Goal: Complete application form

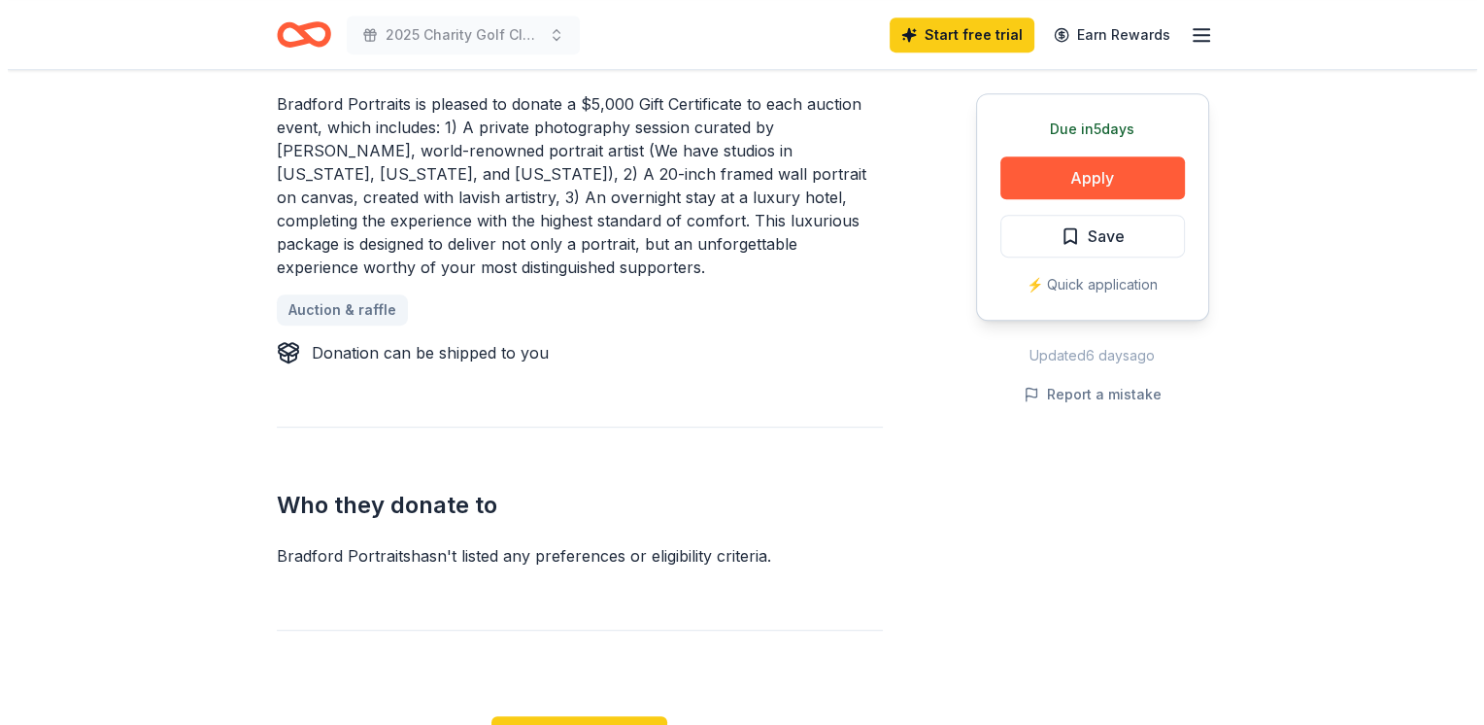
scroll to position [777, 0]
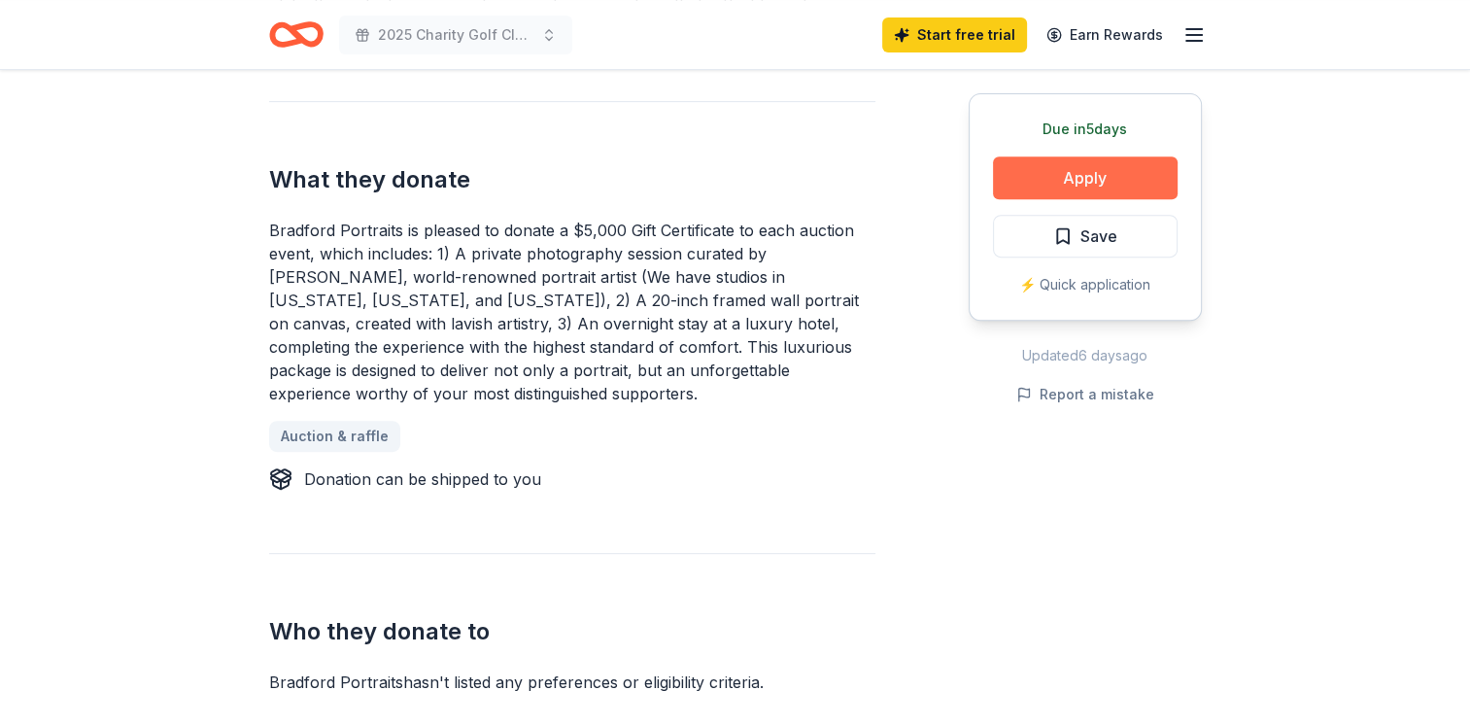
click at [1104, 176] on button "Apply" at bounding box center [1085, 177] width 185 height 43
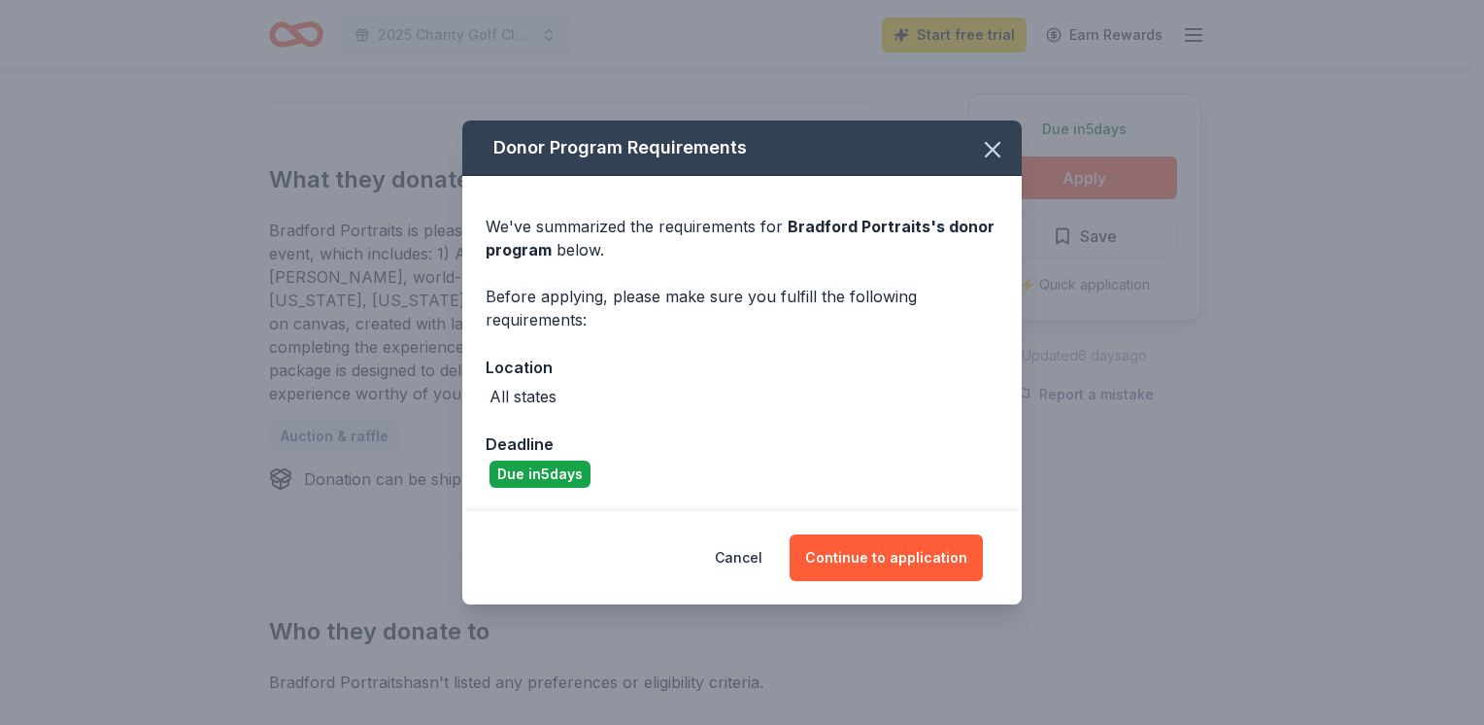
drag, startPoint x: 923, startPoint y: 561, endPoint x: 999, endPoint y: 597, distance: 84.7
click at [924, 561] on button "Continue to application" at bounding box center [886, 557] width 193 height 47
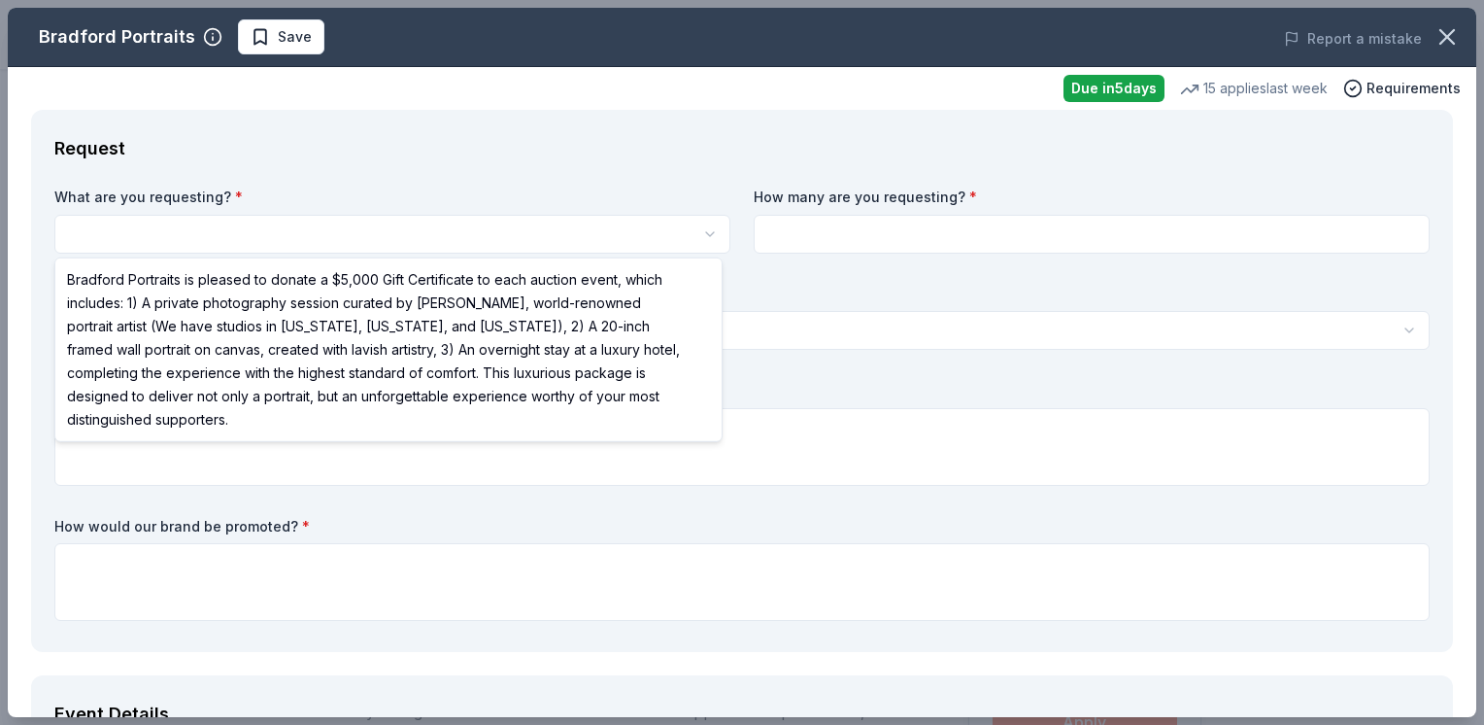
select select "Bradford Portraits is pleased to donate a $5,000 Gift Certificate to each aucti…"
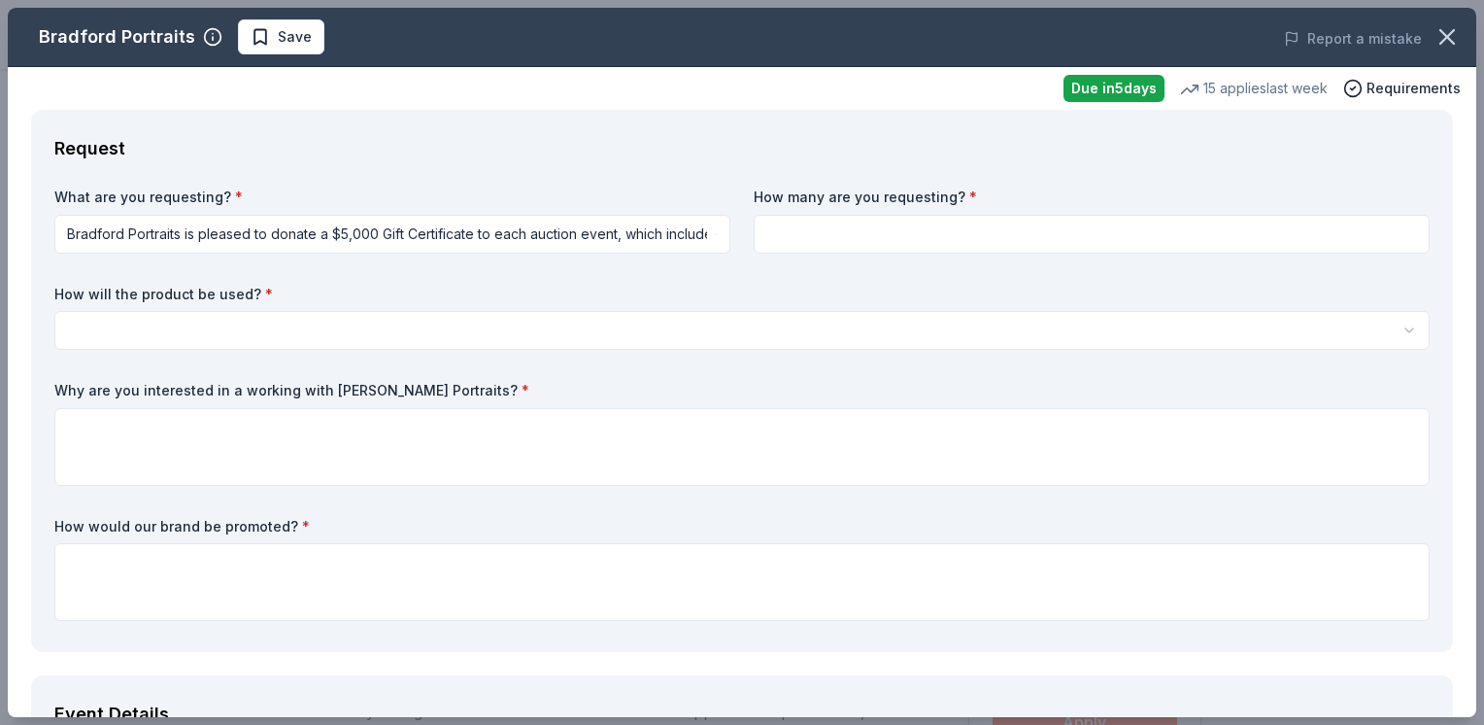
click at [984, 235] on input at bounding box center [1092, 234] width 676 height 39
type input "1"
click at [264, 324] on html "2025 Charity Golf Classic Save Apply Due [DATE] Share Bradford Portraits New 15…" at bounding box center [742, 362] width 1484 height 725
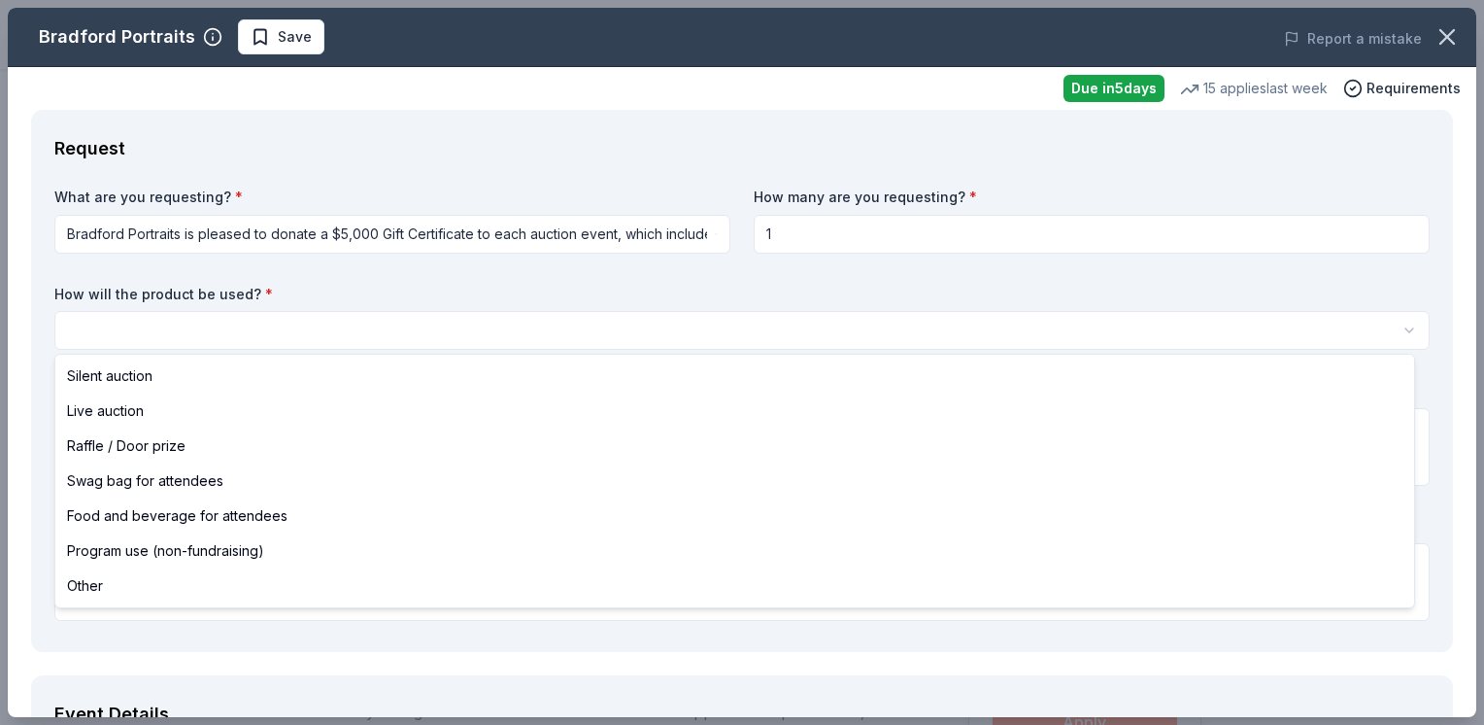
select select "silentAuction"
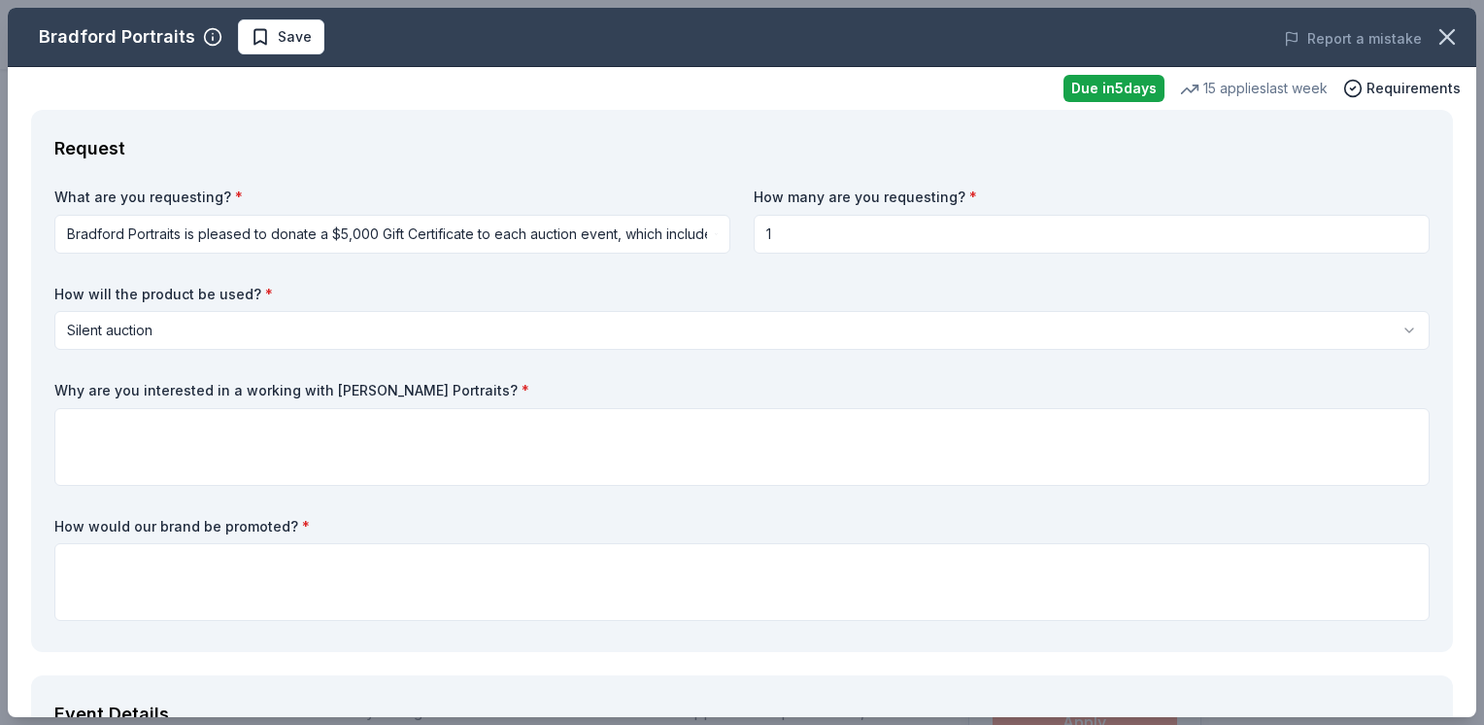
click at [175, 333] on html "2025 Charity Golf Classic Save Apply Due [DATE] Share Bradford Portraits New 15…" at bounding box center [742, 362] width 1484 height 725
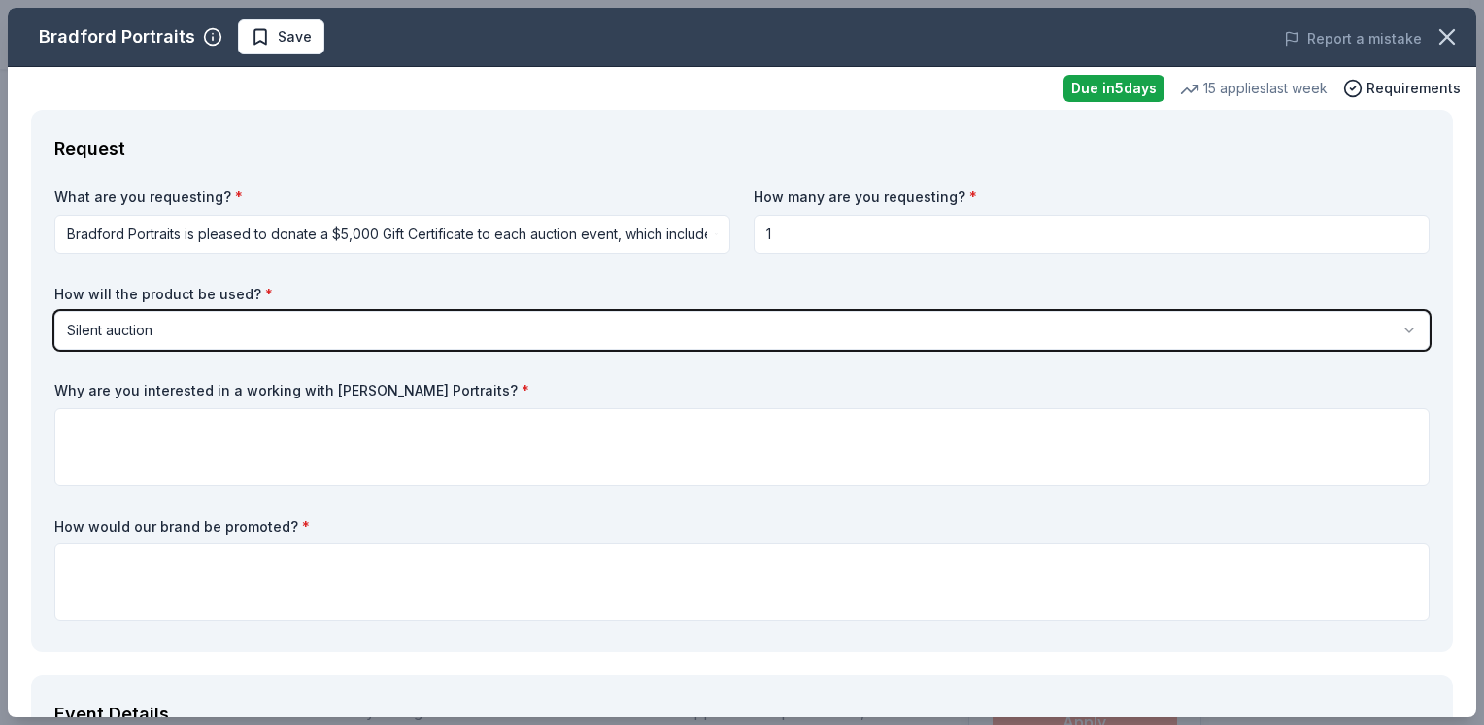
click at [175, 333] on html "2025 Charity Golf Classic Save Apply Due [DATE] Share Bradford Portraits New 15…" at bounding box center [742, 362] width 1484 height 725
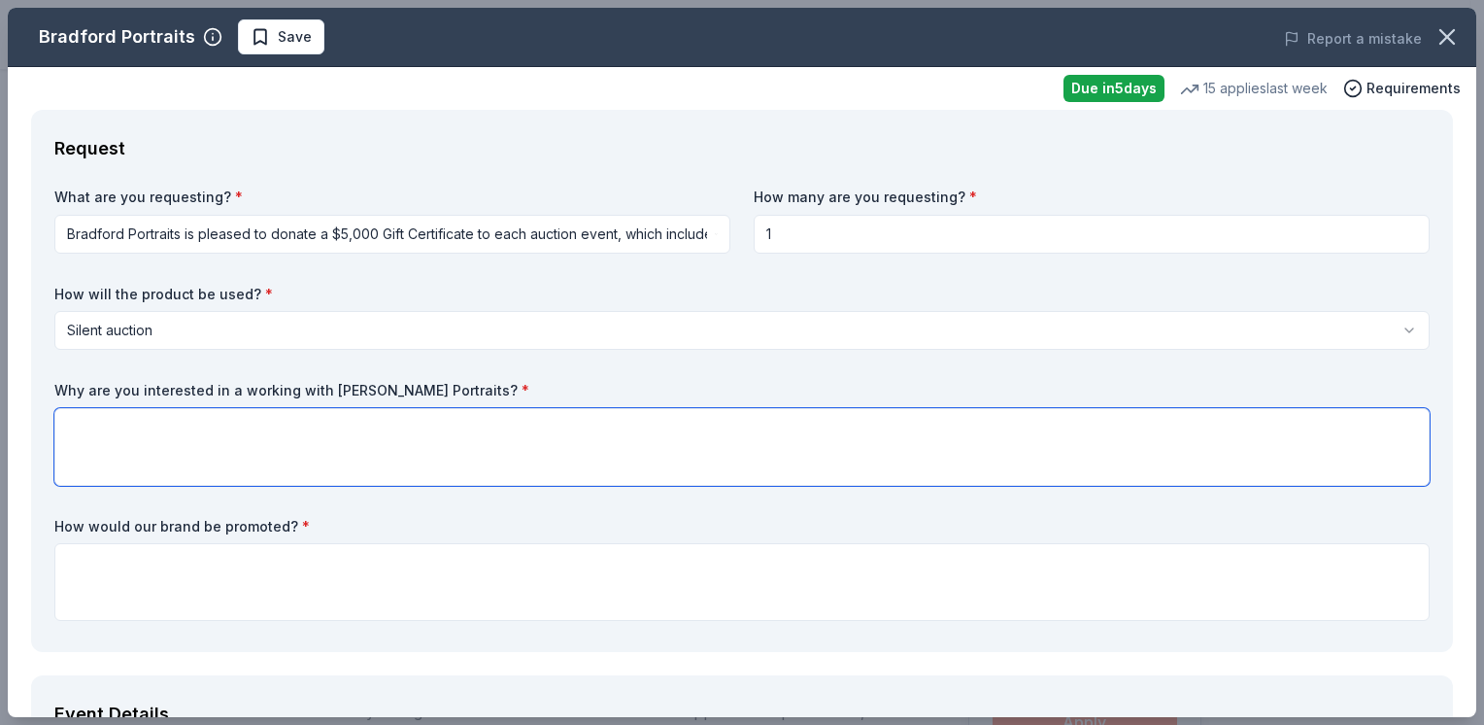
click at [241, 448] on textarea at bounding box center [741, 447] width 1375 height 78
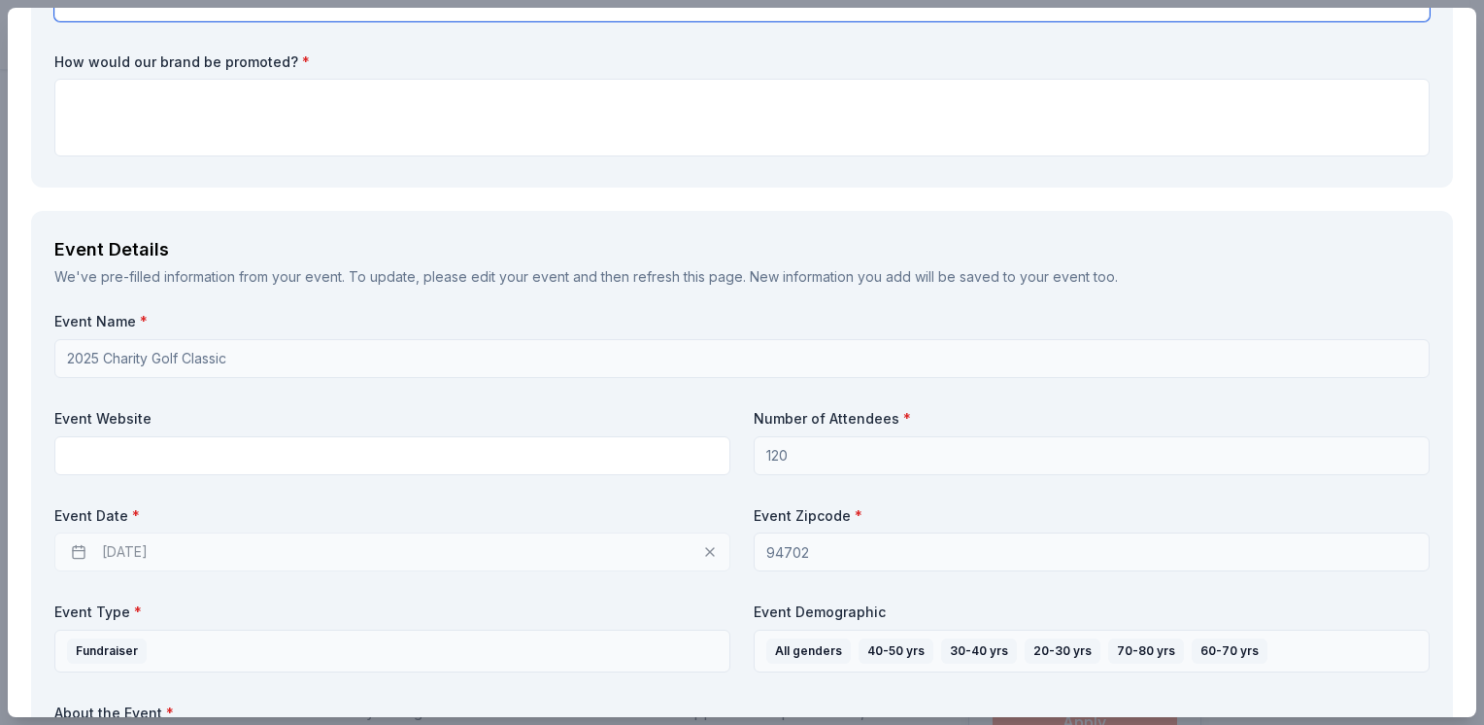
scroll to position [291, 0]
